Goal: Information Seeking & Learning: Learn about a topic

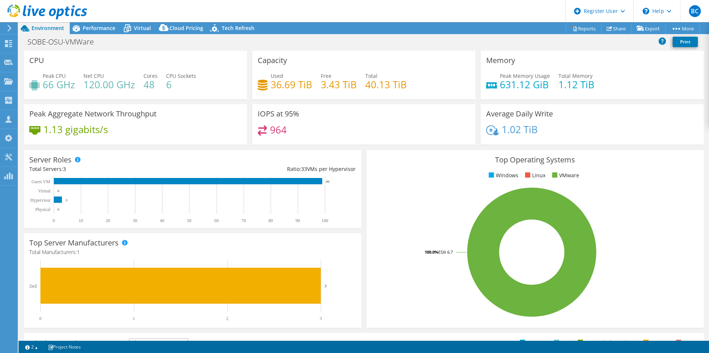
select select "USD"
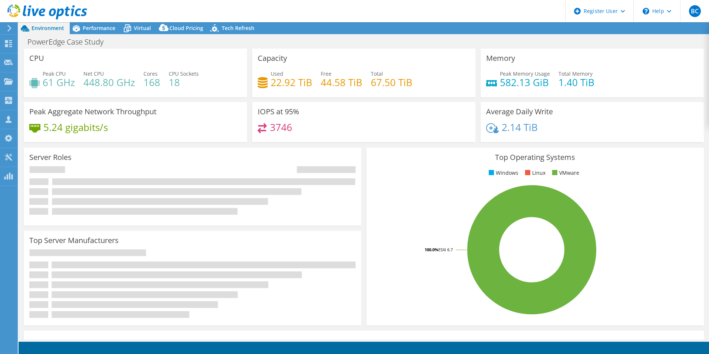
select select "USD"
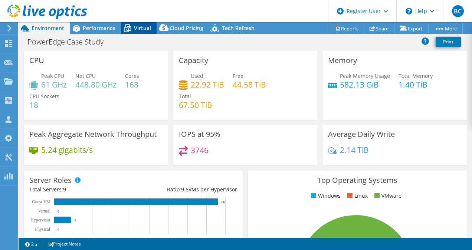
click at [128, 26] on icon at bounding box center [127, 29] width 7 height 6
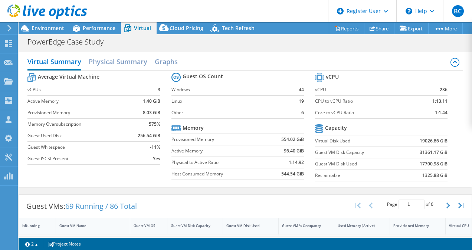
click at [56, 22] on div at bounding box center [43, 12] width 87 height 25
click at [52, 26] on span "Environment" at bounding box center [48, 27] width 33 height 7
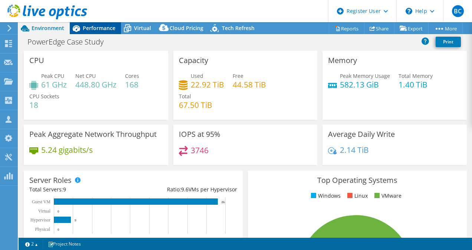
click at [102, 26] on span "Performance" at bounding box center [99, 27] width 33 height 7
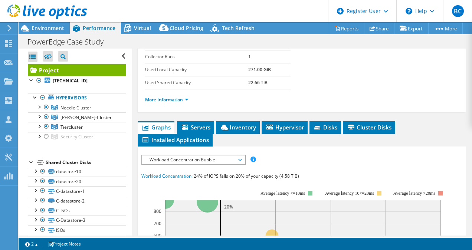
scroll to position [202, 0]
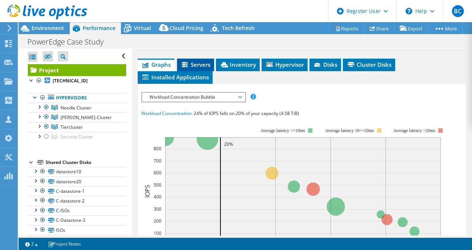
click at [197, 62] on span "Servers" at bounding box center [196, 64] width 30 height 7
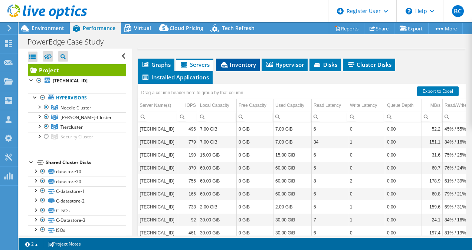
click at [232, 63] on span "Inventory" at bounding box center [238, 64] width 36 height 7
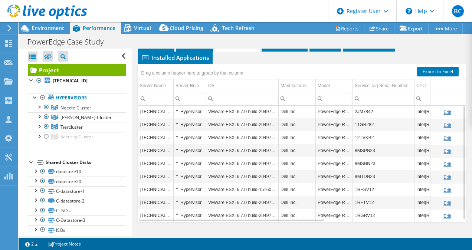
scroll to position [0, 0]
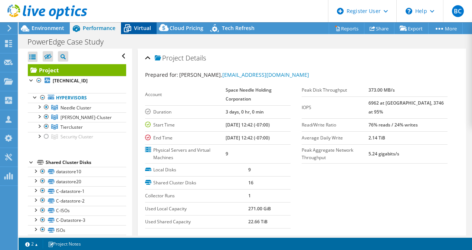
click at [139, 23] on div "Virtual" at bounding box center [139, 28] width 36 height 12
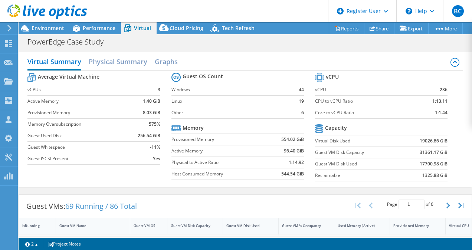
click at [401, 151] on td "31361.17 GiB" at bounding box center [424, 153] width 46 height 12
click at [38, 27] on span "Environment" at bounding box center [48, 27] width 33 height 7
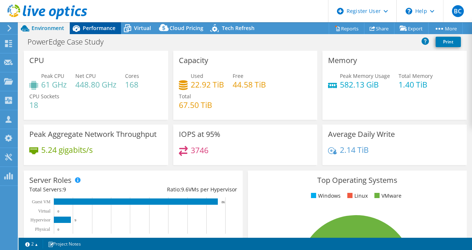
click at [99, 33] on div "Performance" at bounding box center [95, 28] width 51 height 12
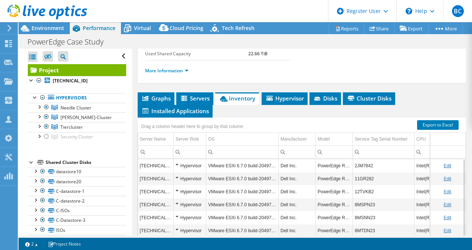
scroll to position [168, 0]
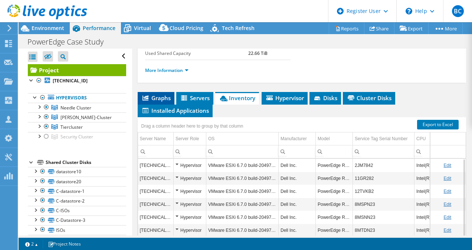
click at [158, 95] on span "Graphs" at bounding box center [155, 97] width 29 height 7
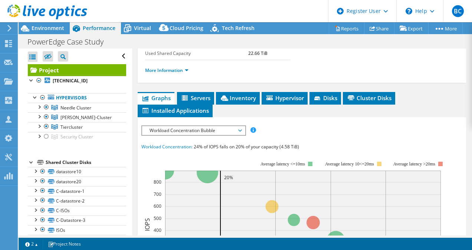
click at [186, 126] on span "Workload Concentration Bubble" at bounding box center [193, 130] width 95 height 9
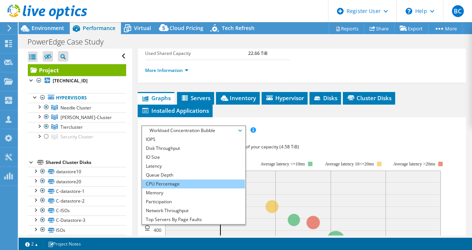
click at [167, 183] on li "CPU Percentage" at bounding box center [193, 184] width 103 height 9
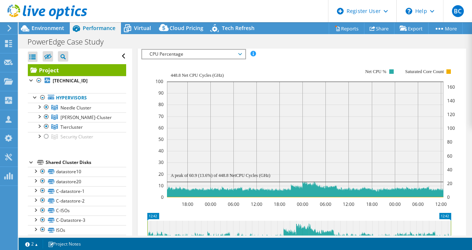
scroll to position [244, 0]
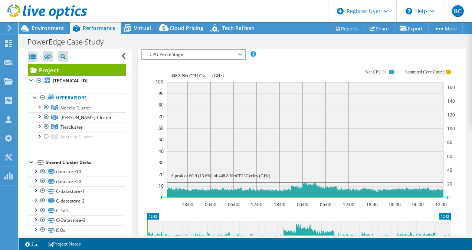
click at [171, 59] on rect at bounding box center [304, 133] width 299 height 148
click at [171, 53] on span "CPU Percentage" at bounding box center [193, 54] width 95 height 9
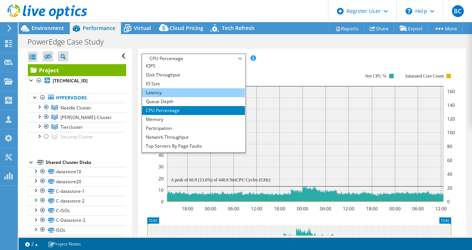
scroll to position [0, 0]
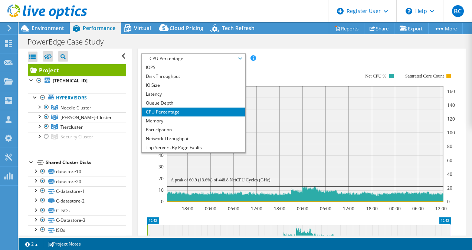
click at [269, 69] on rect at bounding box center [304, 137] width 299 height 148
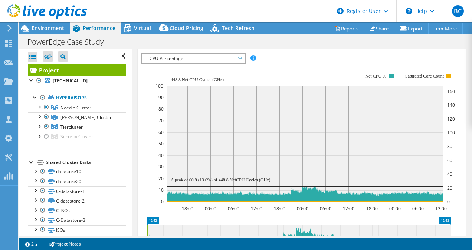
click at [217, 55] on span "CPU Percentage" at bounding box center [193, 58] width 95 height 9
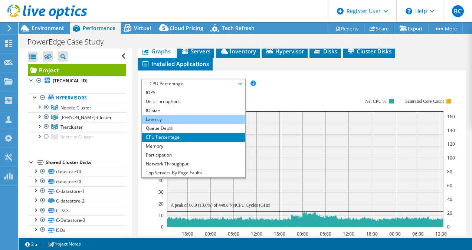
scroll to position [27, 0]
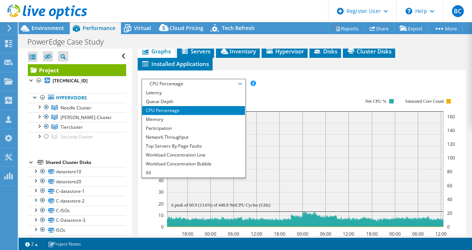
click at [283, 86] on div "IOPS Disk Throughput IO Size Latency Queue Depth CPU Percentage Memory Page Fau…" at bounding box center [301, 84] width 321 height 10
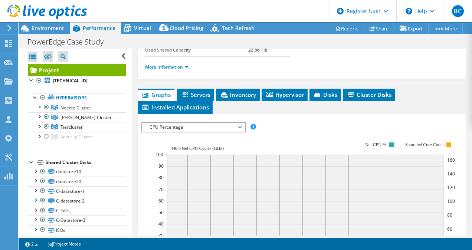
scroll to position [171, 0]
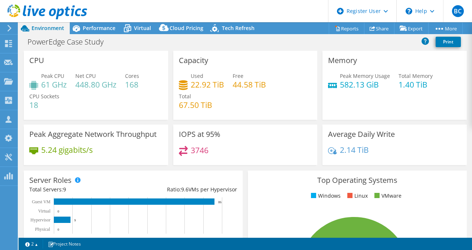
select select "USD"
